Goal: Task Accomplishment & Management: Manage account settings

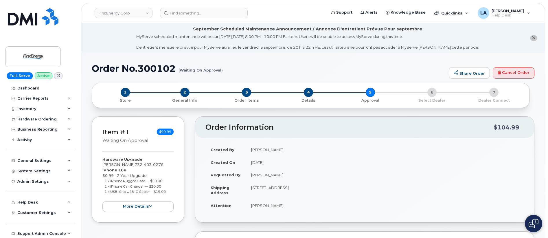
scroll to position [1, 0]
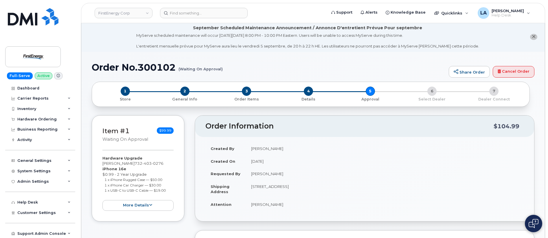
click at [202, 7] on header "FirstEnergy Corp Support Alerts Knowledge Base Quicklinks Suspend / Cancel Devi…" at bounding box center [313, 13] width 464 height 20
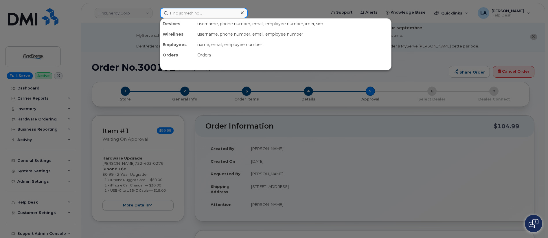
click at [203, 14] on input at bounding box center [204, 13] width 88 height 10
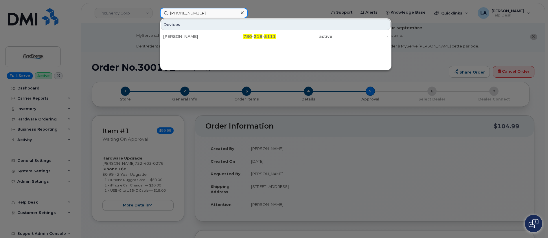
drag, startPoint x: 208, startPoint y: 14, endPoint x: 164, endPoint y: 14, distance: 44.3
click at [164, 14] on input "[PHONE_NUMBER]" at bounding box center [204, 13] width 88 height 10
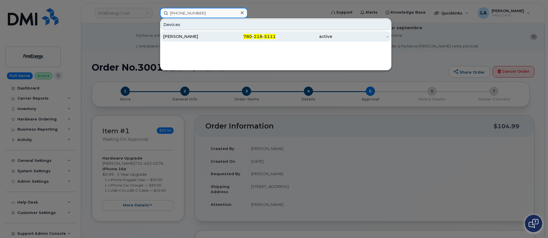
type input "[PHONE_NUMBER]"
click at [183, 38] on div "[PERSON_NAME]" at bounding box center [191, 37] width 56 height 6
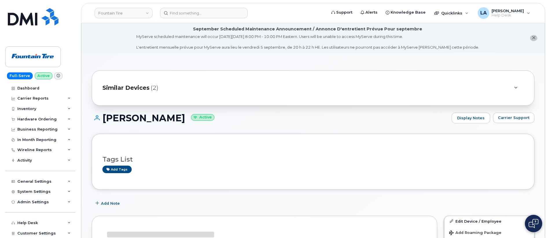
click at [532, 36] on icon "close notification" at bounding box center [534, 38] width 4 height 4
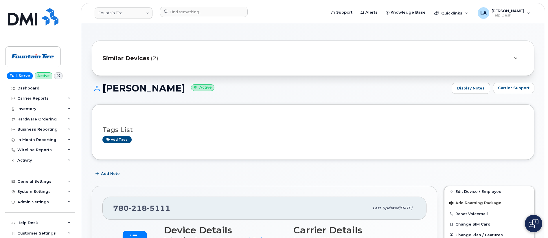
drag, startPoint x: 548, startPoint y: 41, endPoint x: 548, endPoint y: 62, distance: 21.1
drag, startPoint x: 548, startPoint y: 62, endPoint x: 547, endPoint y: 72, distance: 10.1
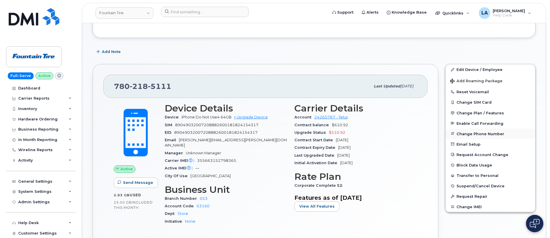
scroll to position [126, 0]
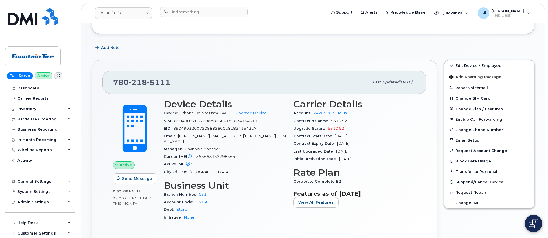
click at [225, 134] on span "[PERSON_NAME][EMAIL_ADDRESS][PERSON_NAME][DOMAIN_NAME]" at bounding box center [225, 139] width 122 height 10
click at [248, 134] on div "Email [PERSON_NAME][EMAIL_ADDRESS][PERSON_NAME][DOMAIN_NAME]" at bounding box center [225, 138] width 123 height 13
drag, startPoint x: 247, startPoint y: 136, endPoint x: 179, endPoint y: 137, distance: 68.6
click at [179, 137] on div "Email [PERSON_NAME][EMAIL_ADDRESS][PERSON_NAME][DOMAIN_NAME]" at bounding box center [225, 138] width 123 height 13
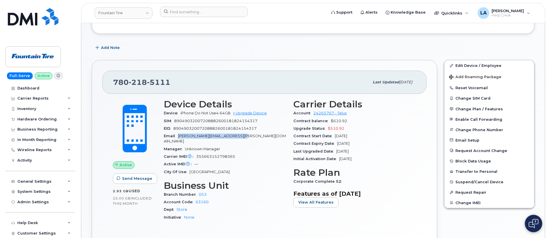
copy span "[PERSON_NAME][EMAIL_ADDRESS][PERSON_NAME][DOMAIN_NAME]"
drag, startPoint x: 177, startPoint y: 80, endPoint x: 111, endPoint y: 81, distance: 65.7
click at [111, 81] on div "[PHONE_NUMBER] Last updated [DATE]" at bounding box center [264, 82] width 324 height 23
copy span "[PHONE_NUMBER]"
click at [472, 73] on button "Add Roaming Package" at bounding box center [489, 77] width 90 height 12
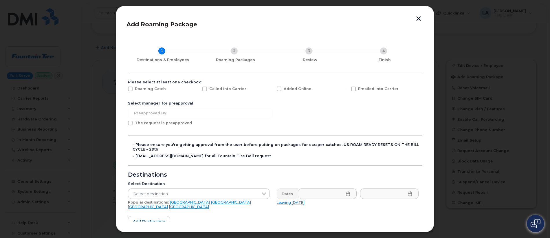
click at [131, 86] on div "Roaming Catch" at bounding box center [161, 90] width 74 height 14
click at [131, 89] on span at bounding box center [130, 89] width 5 height 5
click at [124, 89] on input "Roaming Catch" at bounding box center [122, 88] width 3 height 3
checkbox input "true"
drag, startPoint x: 421, startPoint y: 98, endPoint x: 422, endPoint y: 118, distance: 19.7
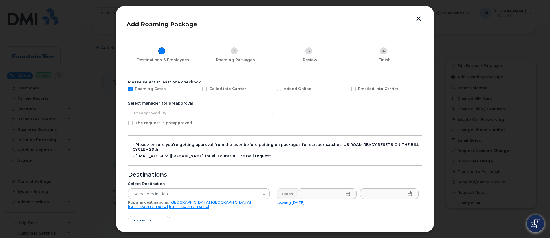
click at [422, 118] on div "Add Roaming Package 1 Destinations & Employees 2 Roaming Packages 3 Review 4 Fi…" at bounding box center [274, 118] width 297 height 205
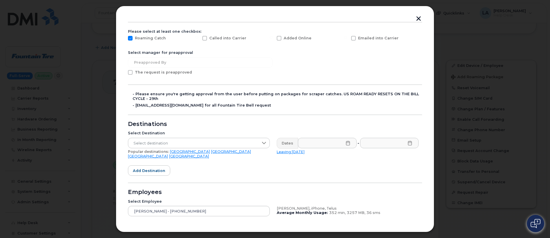
scroll to position [67, 0]
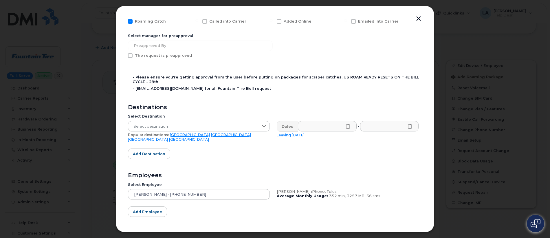
click at [171, 135] on link "[GEOGRAPHIC_DATA]" at bounding box center [190, 135] width 40 height 4
click at [346, 127] on icon at bounding box center [348, 126] width 5 height 5
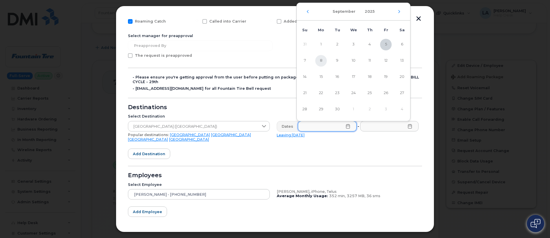
click at [320, 63] on span "8" at bounding box center [321, 61] width 12 height 12
type input "[DATE]"
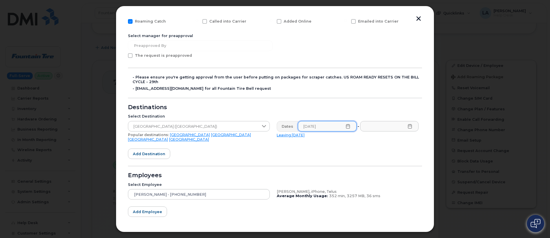
click at [408, 128] on icon at bounding box center [409, 126] width 5 height 5
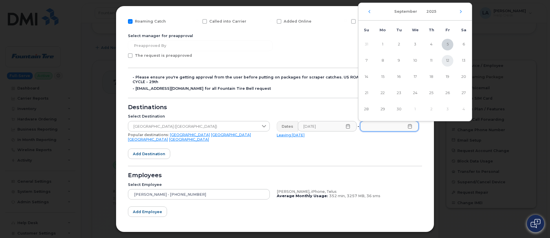
click at [450, 60] on span "12" at bounding box center [448, 61] width 12 height 12
type input "[DATE]"
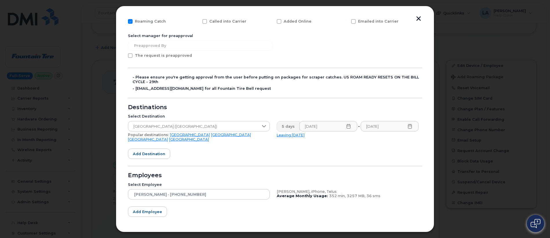
click at [355, 156] on form "Please select at least one checkbox: Roaming Catch Called into Carrier Added On…" at bounding box center [275, 130] width 294 height 236
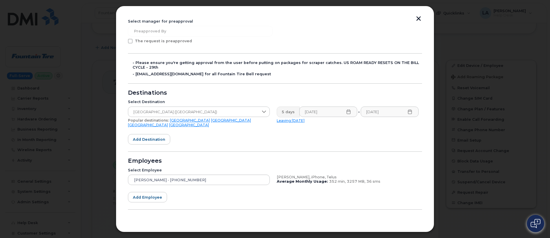
scroll to position [92, 0]
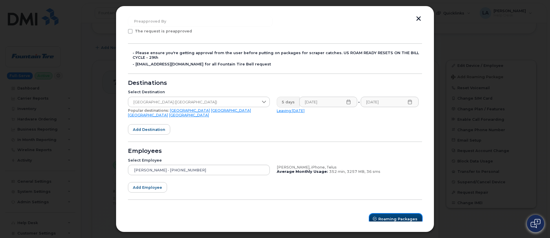
click at [398, 216] on span "Roaming Packages" at bounding box center [397, 218] width 39 height 5
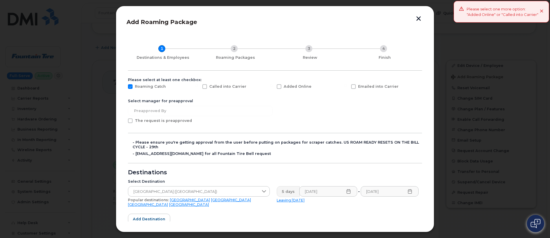
scroll to position [0, 0]
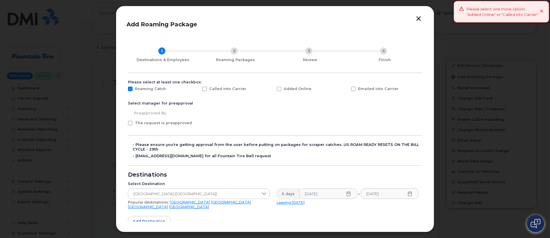
click at [225, 119] on form "Please select at least one checkbox: Roaming Catch Called into Carrier Added On…" at bounding box center [275, 198] width 294 height 236
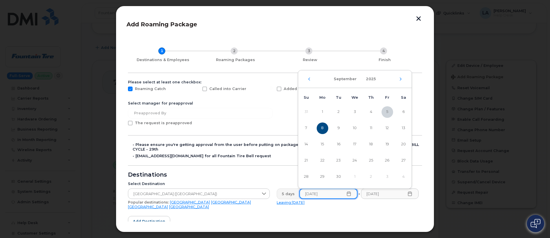
drag, startPoint x: 317, startPoint y: 194, endPoint x: 295, endPoint y: 194, distance: 21.7
click at [295, 194] on div "5 days [DATE] - [DATE]" at bounding box center [348, 193] width 142 height 10
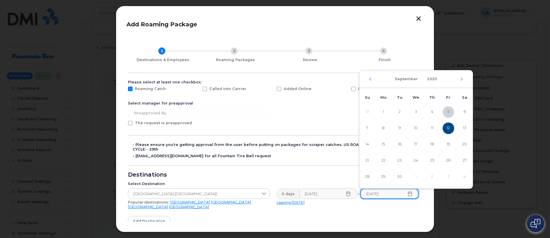
drag, startPoint x: 396, startPoint y: 193, endPoint x: 364, endPoint y: 193, distance: 32.1
click at [364, 193] on input "[DATE]" at bounding box center [389, 193] width 58 height 10
click at [449, 129] on span "12" at bounding box center [448, 128] width 12 height 12
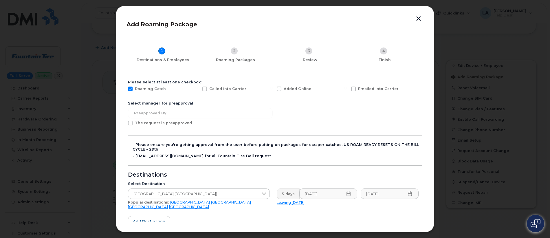
click at [353, 218] on form "Please select at least one checkbox: Roaming Catch Called into Carrier Added On…" at bounding box center [275, 198] width 294 height 236
click at [418, 19] on button "button" at bounding box center [418, 19] width 9 height 6
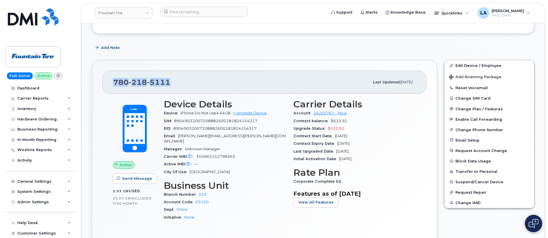
drag, startPoint x: 179, startPoint y: 83, endPoint x: 114, endPoint y: 81, distance: 65.1
click at [114, 81] on div "[PHONE_NUMBER]" at bounding box center [241, 82] width 256 height 12
copy span "[PHONE_NUMBER]"
click at [479, 76] on span "Add Roaming Package" at bounding box center [475, 77] width 52 height 5
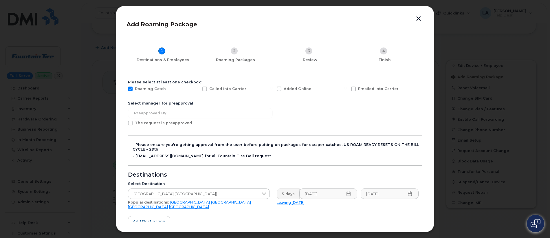
click at [277, 88] on span at bounding box center [279, 89] width 5 height 5
click at [273, 88] on input "Added Online" at bounding box center [271, 88] width 3 height 3
checkbox input "true"
click at [175, 201] on div "Popular destinations: [GEOGRAPHIC_DATA] [GEOGRAPHIC_DATA] [GEOGRAPHIC_DATA] [GE…" at bounding box center [199, 204] width 142 height 9
click at [171, 202] on link "[GEOGRAPHIC_DATA]" at bounding box center [190, 202] width 40 height 4
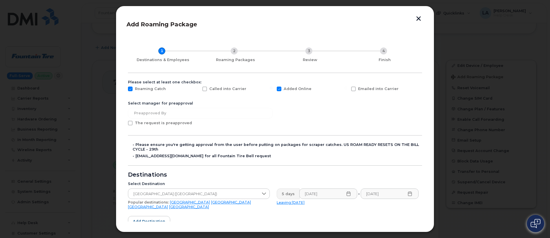
click at [346, 192] on icon at bounding box center [348, 193] width 5 height 5
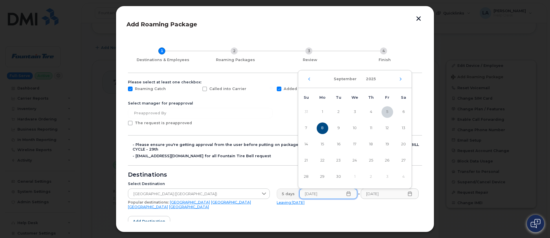
click at [322, 126] on span "8" at bounding box center [323, 128] width 12 height 12
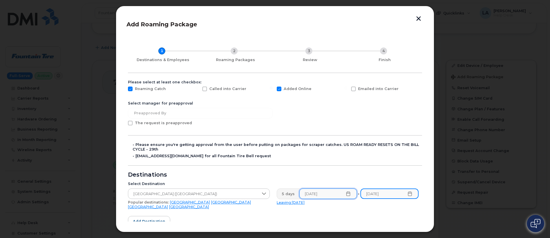
click at [410, 193] on input "[DATE]" at bounding box center [389, 193] width 58 height 10
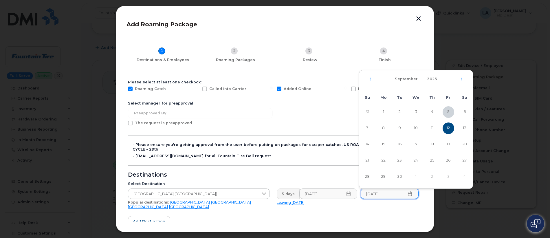
click at [451, 127] on span "12" at bounding box center [448, 128] width 12 height 12
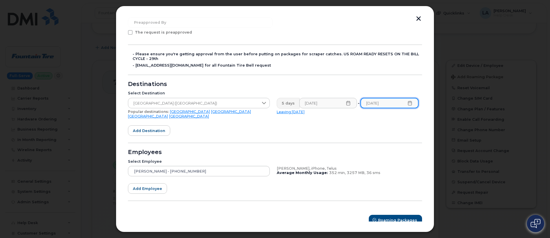
scroll to position [92, 0]
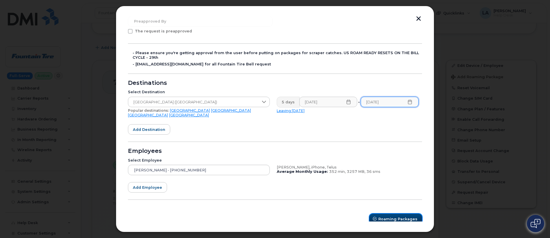
click at [389, 214] on button "Roaming Packages" at bounding box center [395, 219] width 53 height 10
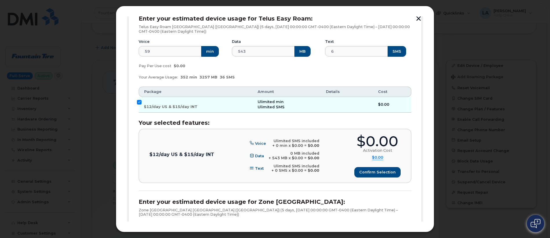
scroll to position [99, 0]
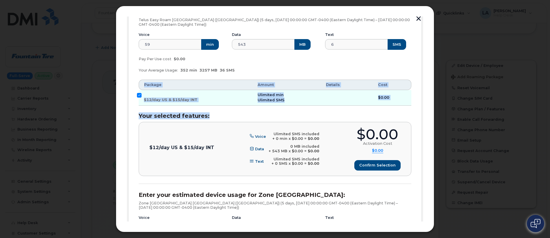
drag, startPoint x: 424, startPoint y: 97, endPoint x: 423, endPoint y: 107, distance: 9.8
click at [423, 107] on div "Add Roaming Package 1 Destinations & Employees 2 Roaming Packages 3 Review 4 Fi…" at bounding box center [275, 119] width 318 height 226
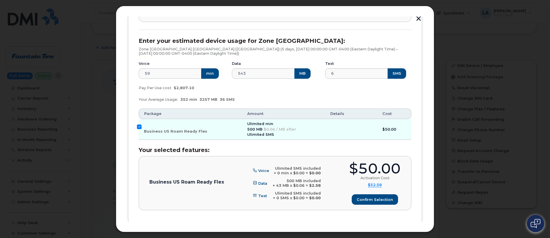
scroll to position [283, 0]
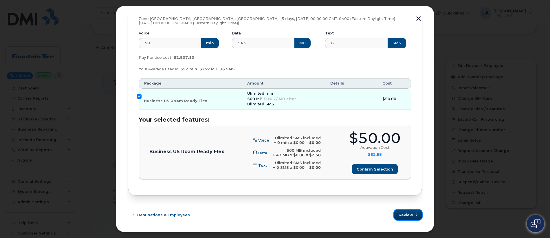
drag, startPoint x: 410, startPoint y: 213, endPoint x: 414, endPoint y: 212, distance: 4.5
click at [410, 213] on span "Review" at bounding box center [405, 214] width 14 height 5
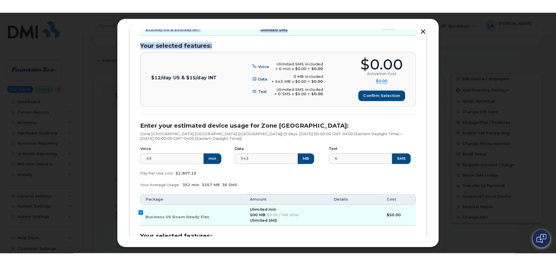
scroll to position [180, 0]
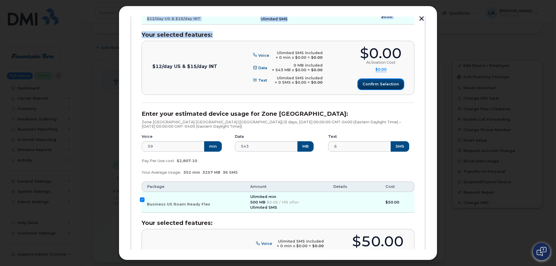
click at [390, 83] on span "Confirm selection" at bounding box center [380, 83] width 36 height 5
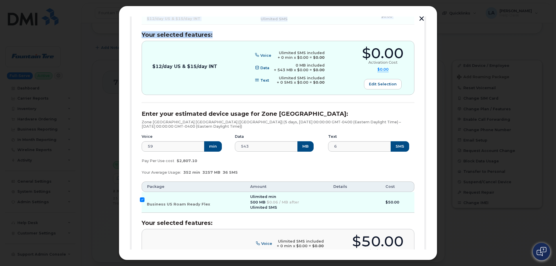
scroll to position [255, 0]
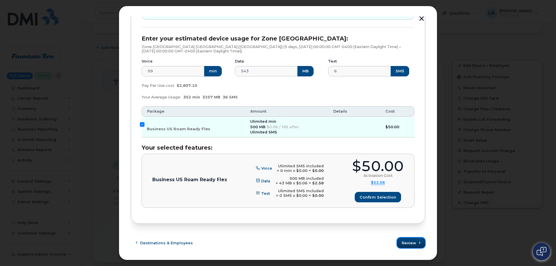
click at [409, 238] on span "Review" at bounding box center [408, 242] width 14 height 5
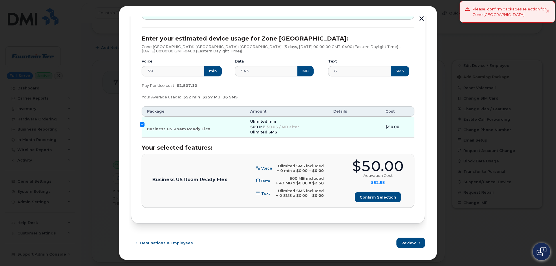
click at [423, 159] on div "[PERSON_NAME] (780-218-5111), iPhone, Telus Enter your estimated device usage f…" at bounding box center [278, 28] width 294 height 392
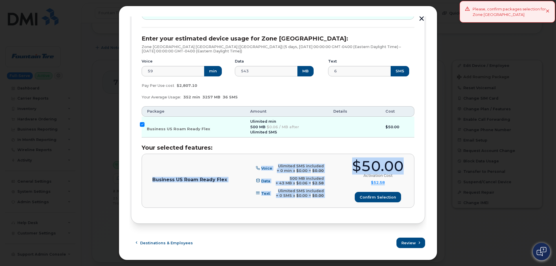
drag, startPoint x: 427, startPoint y: 160, endPoint x: 426, endPoint y: 146, distance: 13.9
click at [426, 141] on div "Add Roaming Package 1 Destinations & Employees 2 Roaming Packages 3 Review 4 Fi…" at bounding box center [278, 133] width 318 height 254
click at [426, 146] on div "Add Roaming Package 1 Destinations & Employees 2 Roaming Packages 3 Review 4 Fi…" at bounding box center [278, 133] width 318 height 254
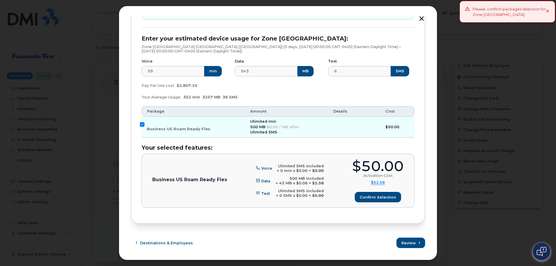
drag, startPoint x: 426, startPoint y: 149, endPoint x: 423, endPoint y: 144, distance: 6.6
click at [423, 144] on div "Add Roaming Package 1 Destinations & Employees 2 Roaming Packages 3 Review 4 Fi…" at bounding box center [278, 133] width 318 height 254
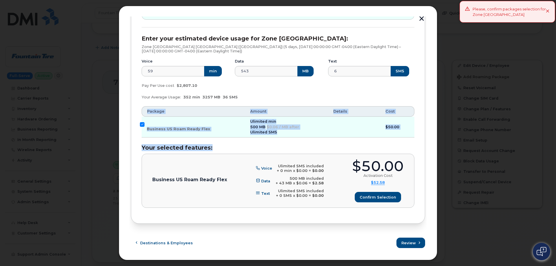
drag, startPoint x: 424, startPoint y: 144, endPoint x: 428, endPoint y: 144, distance: 3.5
click at [428, 138] on div "Add Roaming Package 1 Destinations & Employees 2 Roaming Packages 3 Review 4 Fi…" at bounding box center [278, 133] width 318 height 254
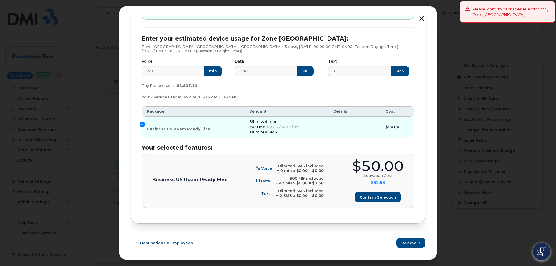
click at [428, 144] on div "Add Roaming Package 1 Destinations & Employees 2 Roaming Packages 3 Review 4 Fi…" at bounding box center [278, 133] width 318 height 254
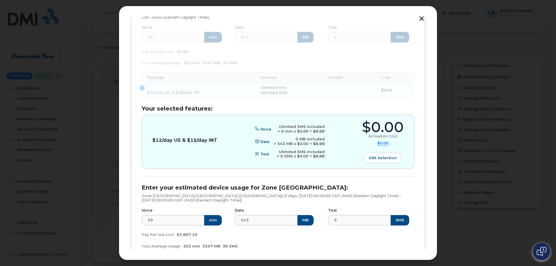
scroll to position [89, 0]
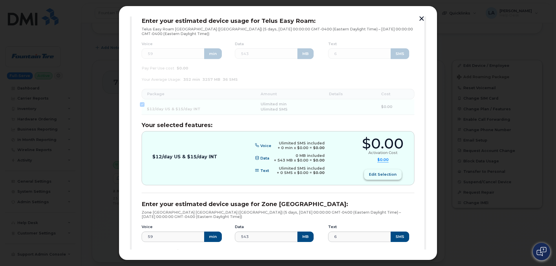
click at [382, 174] on span "Edit selection" at bounding box center [383, 174] width 28 height 5
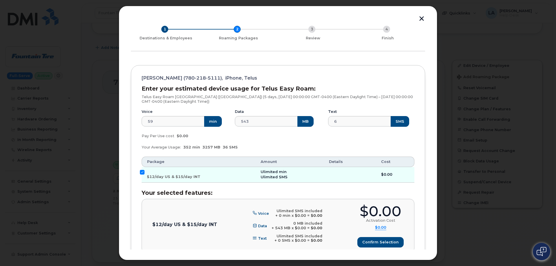
scroll to position [20, 0]
